Goal: Navigation & Orientation: Find specific page/section

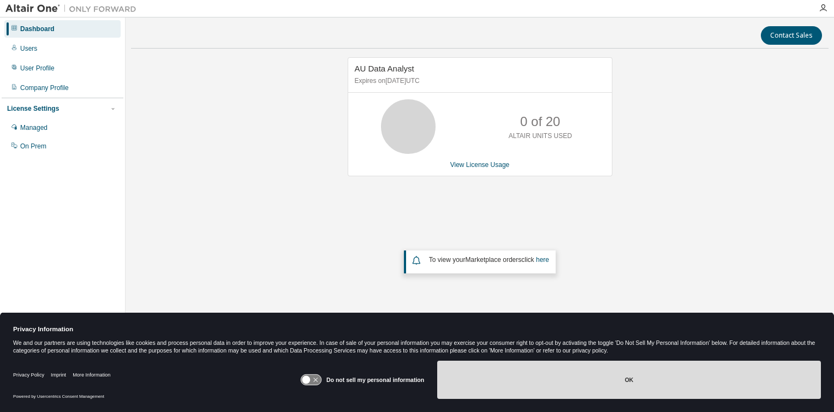
click at [627, 379] on button "OK" at bounding box center [629, 380] width 384 height 38
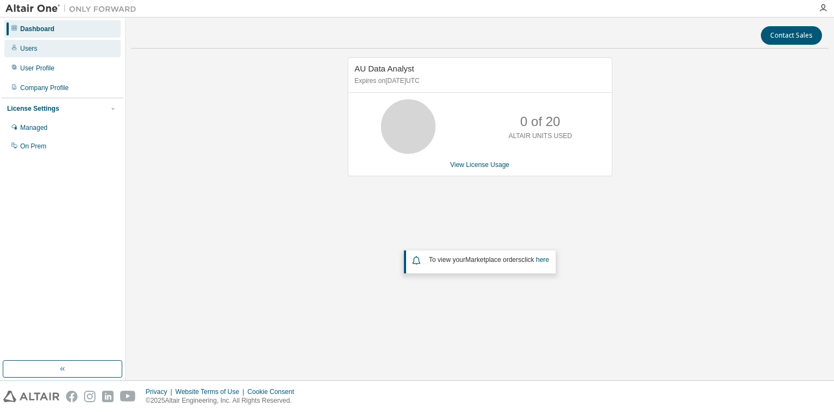
click at [29, 50] on div "Users" at bounding box center [28, 48] width 17 height 9
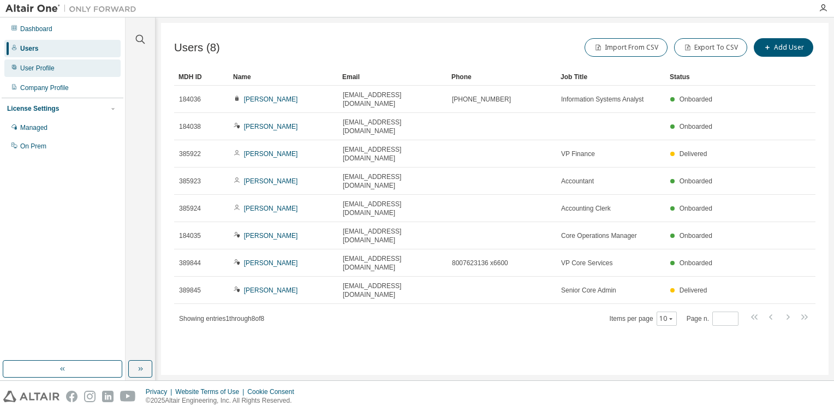
click at [41, 69] on div "User Profile" at bounding box center [37, 68] width 34 height 9
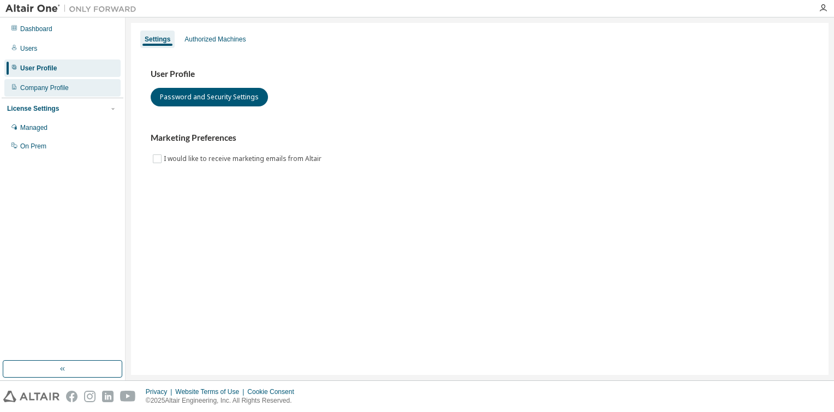
click at [44, 88] on div "Company Profile" at bounding box center [44, 87] width 49 height 9
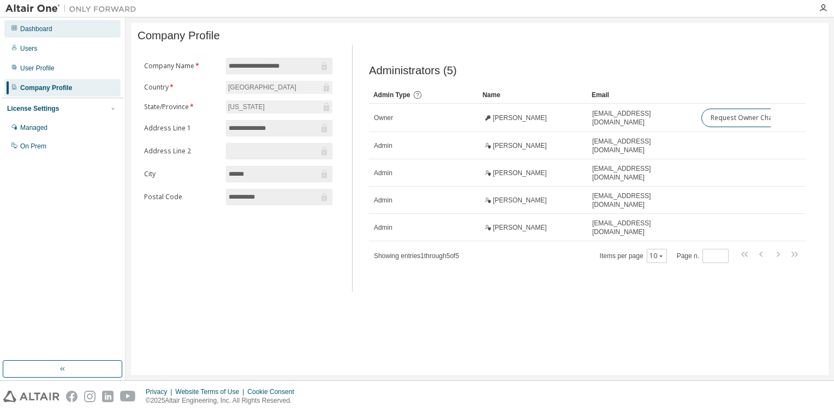
click at [41, 26] on div "Dashboard" at bounding box center [36, 29] width 32 height 9
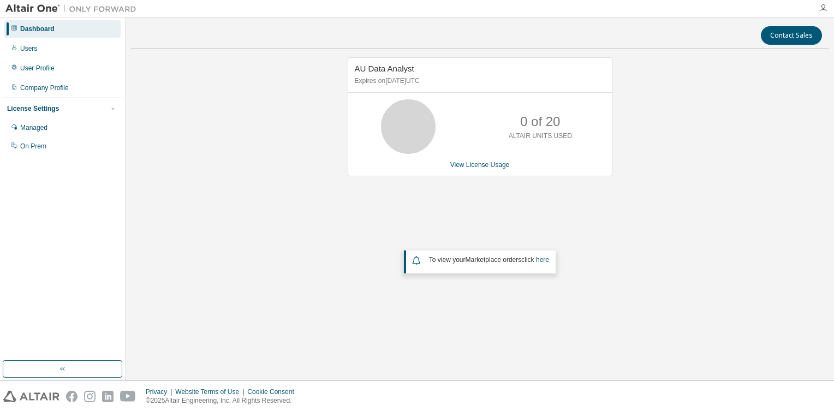
click at [823, 9] on icon "button" at bounding box center [822, 8] width 9 height 9
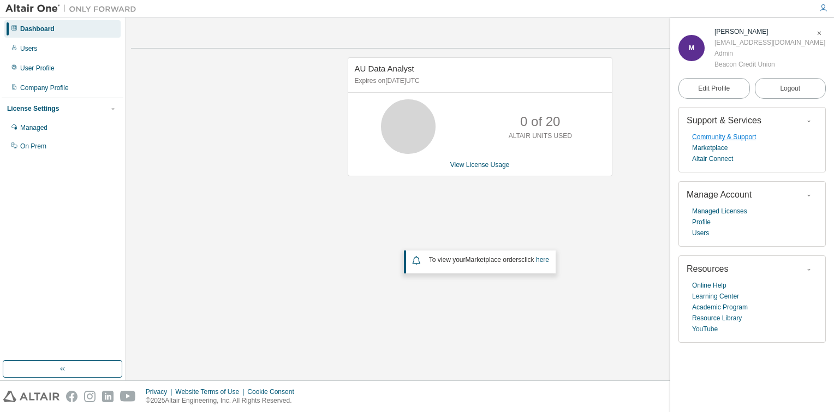
click at [740, 138] on link "Community & Support" at bounding box center [724, 136] width 64 height 11
click at [823, 11] on icon "button" at bounding box center [822, 8] width 9 height 9
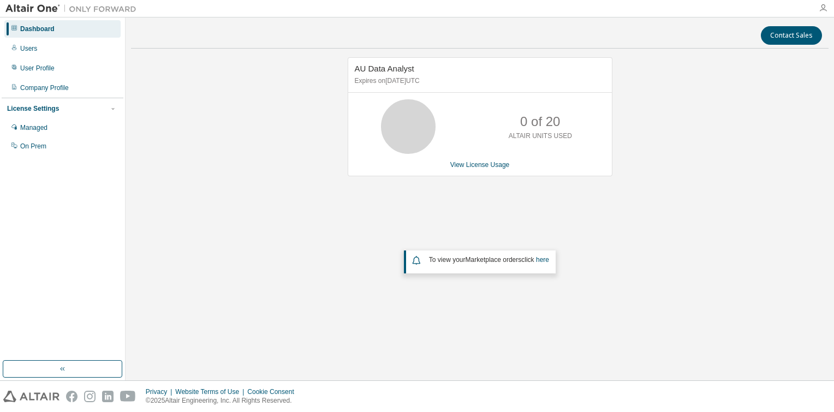
click at [824, 9] on icon "button" at bounding box center [822, 8] width 9 height 9
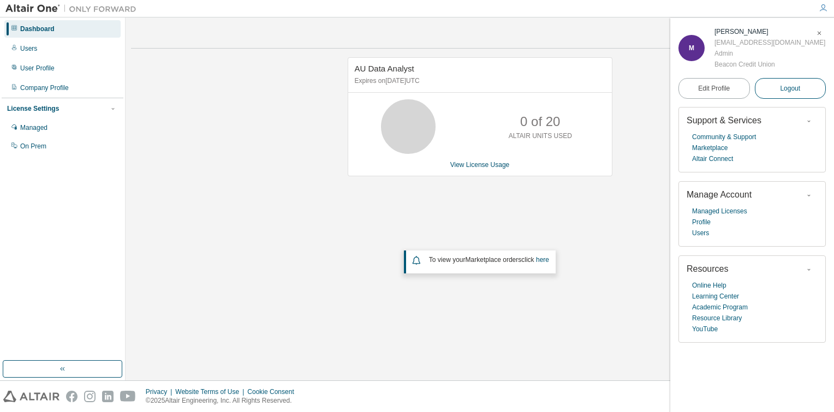
click at [787, 90] on span "Logout" at bounding box center [790, 88] width 20 height 11
